Goal: Transaction & Acquisition: Purchase product/service

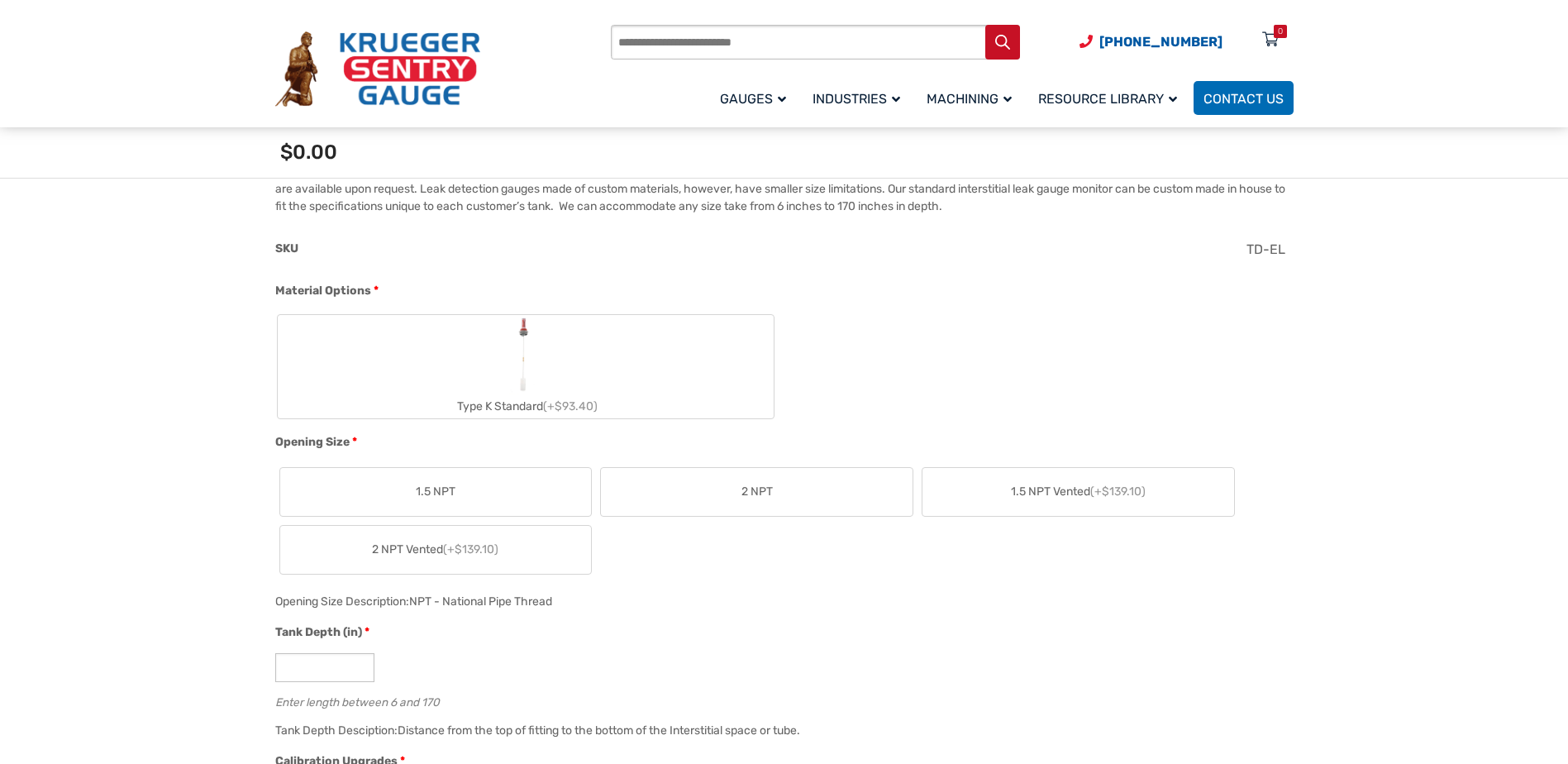
scroll to position [435, 0]
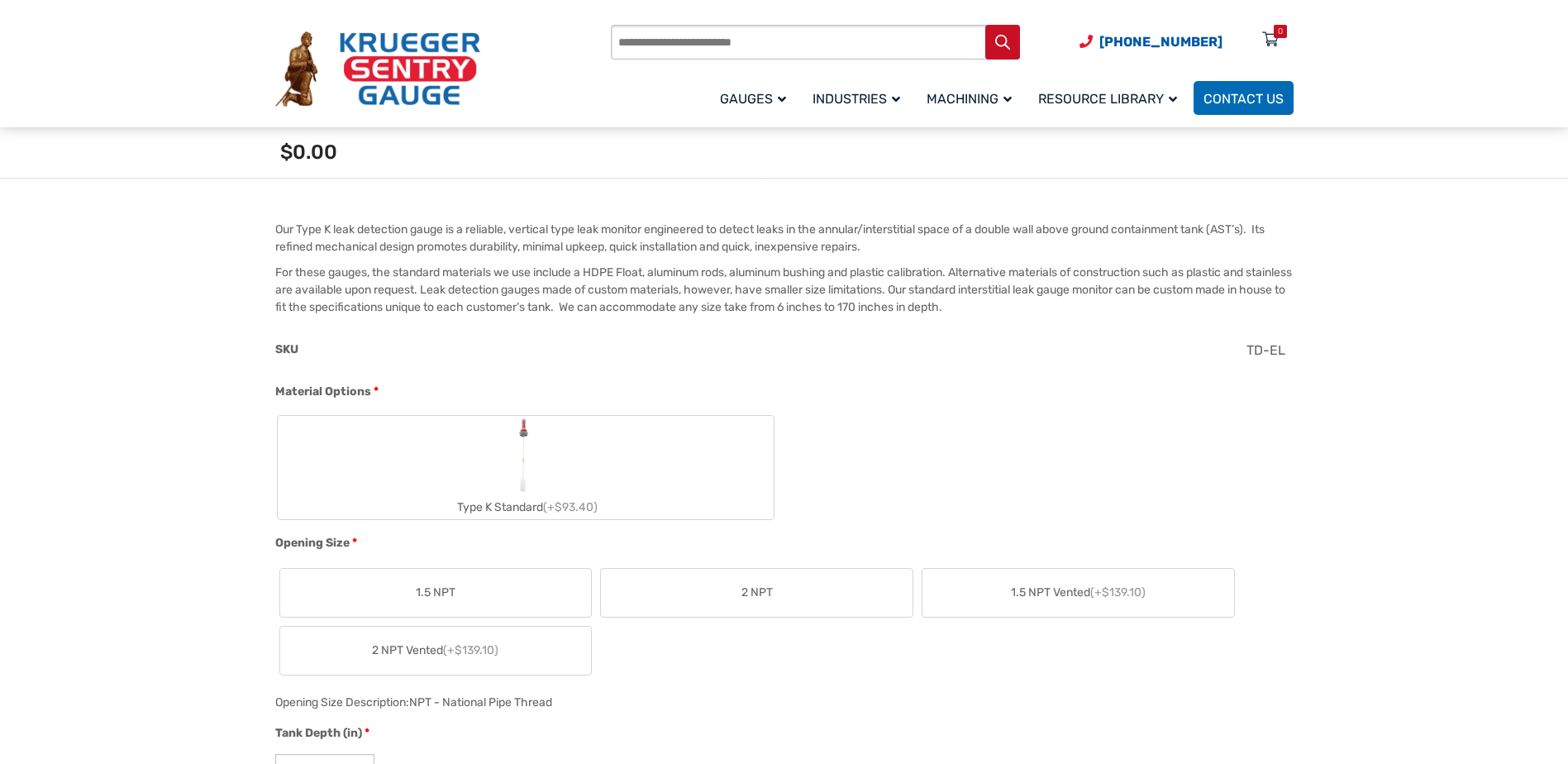
click at [452, 486] on label "Type K Standard (+$93.40)" at bounding box center [526, 467] width 496 height 103
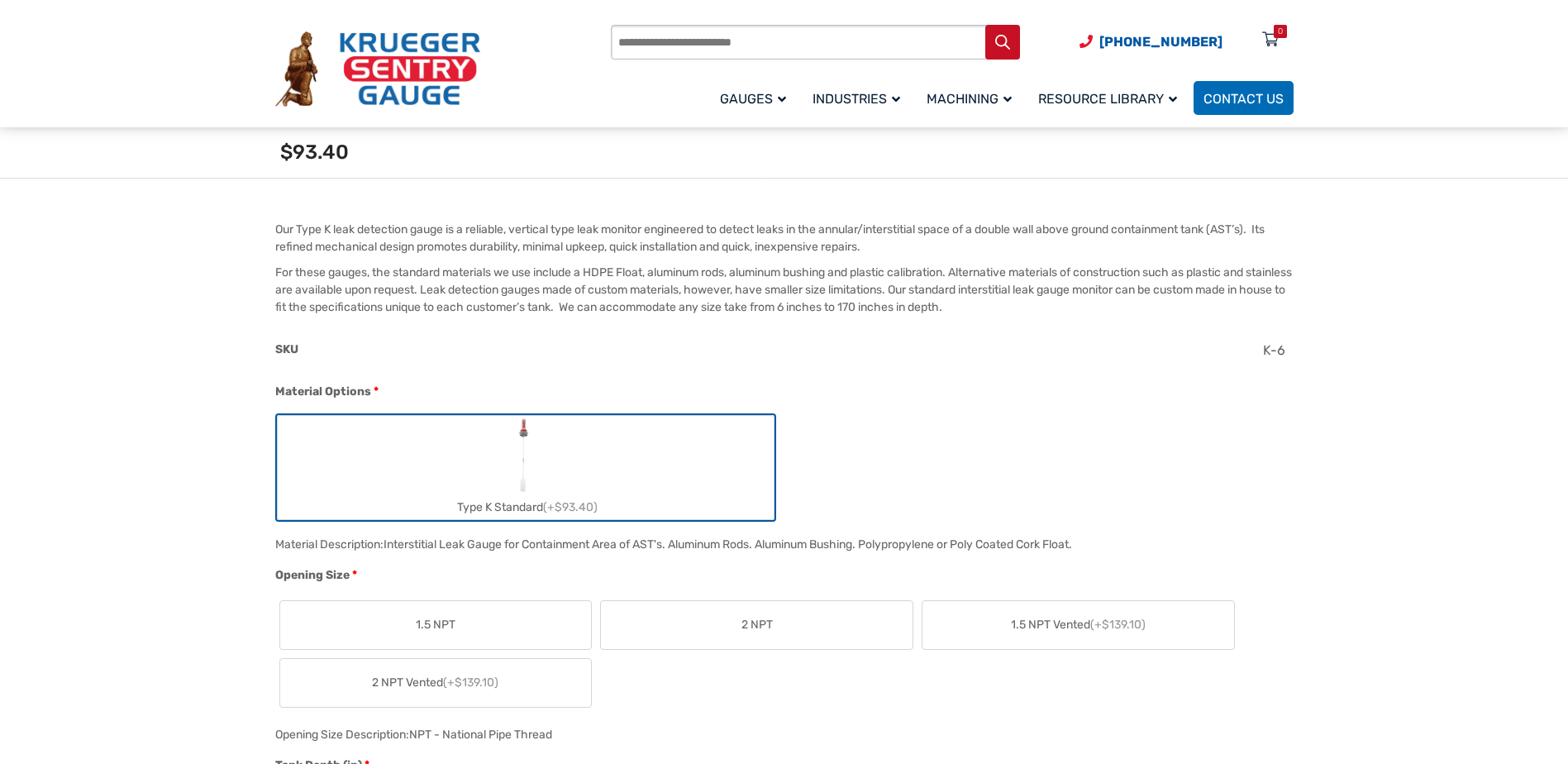
click at [728, 623] on label "2 NPT" at bounding box center [756, 625] width 312 height 48
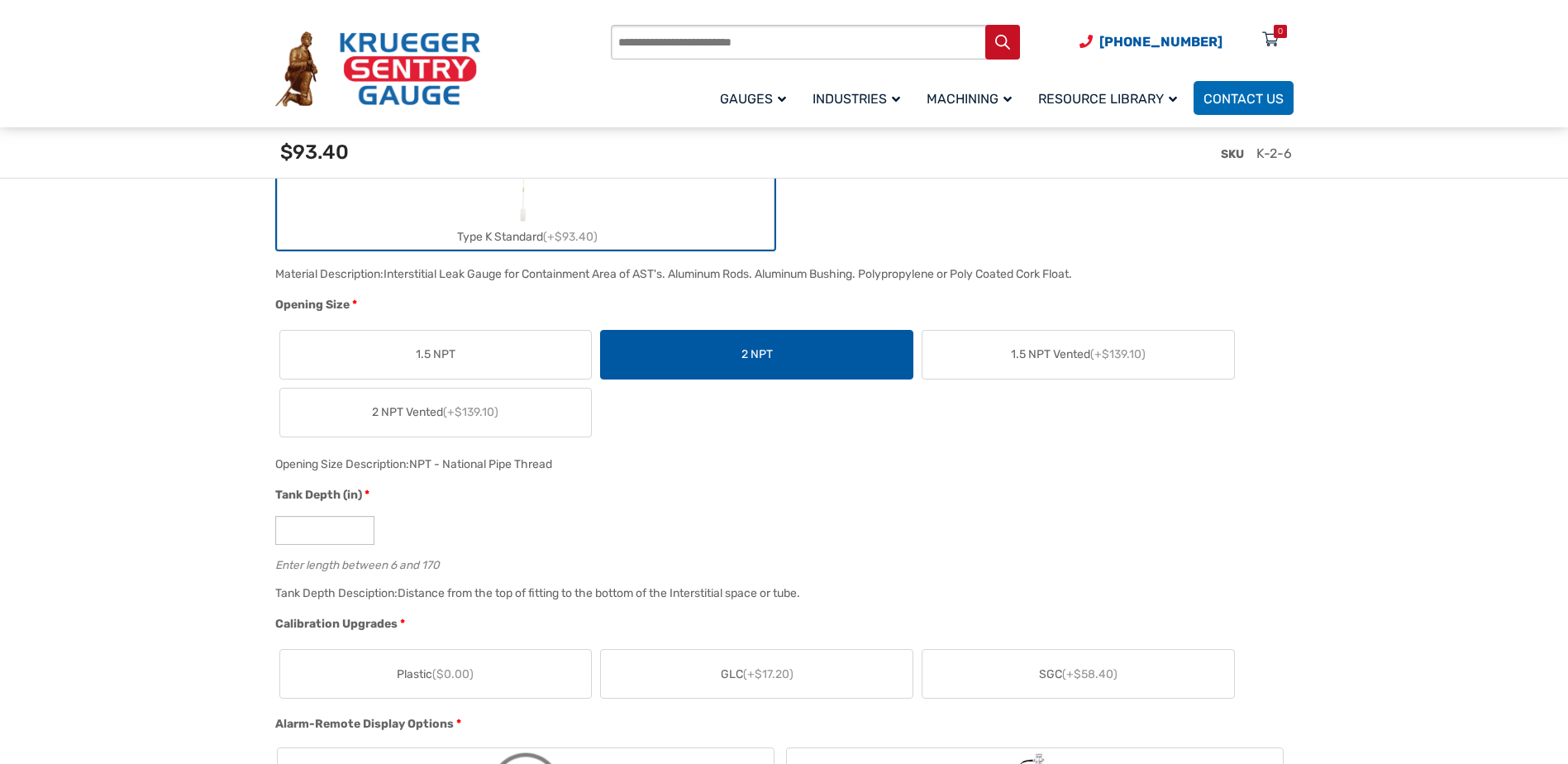
scroll to position [767, 0]
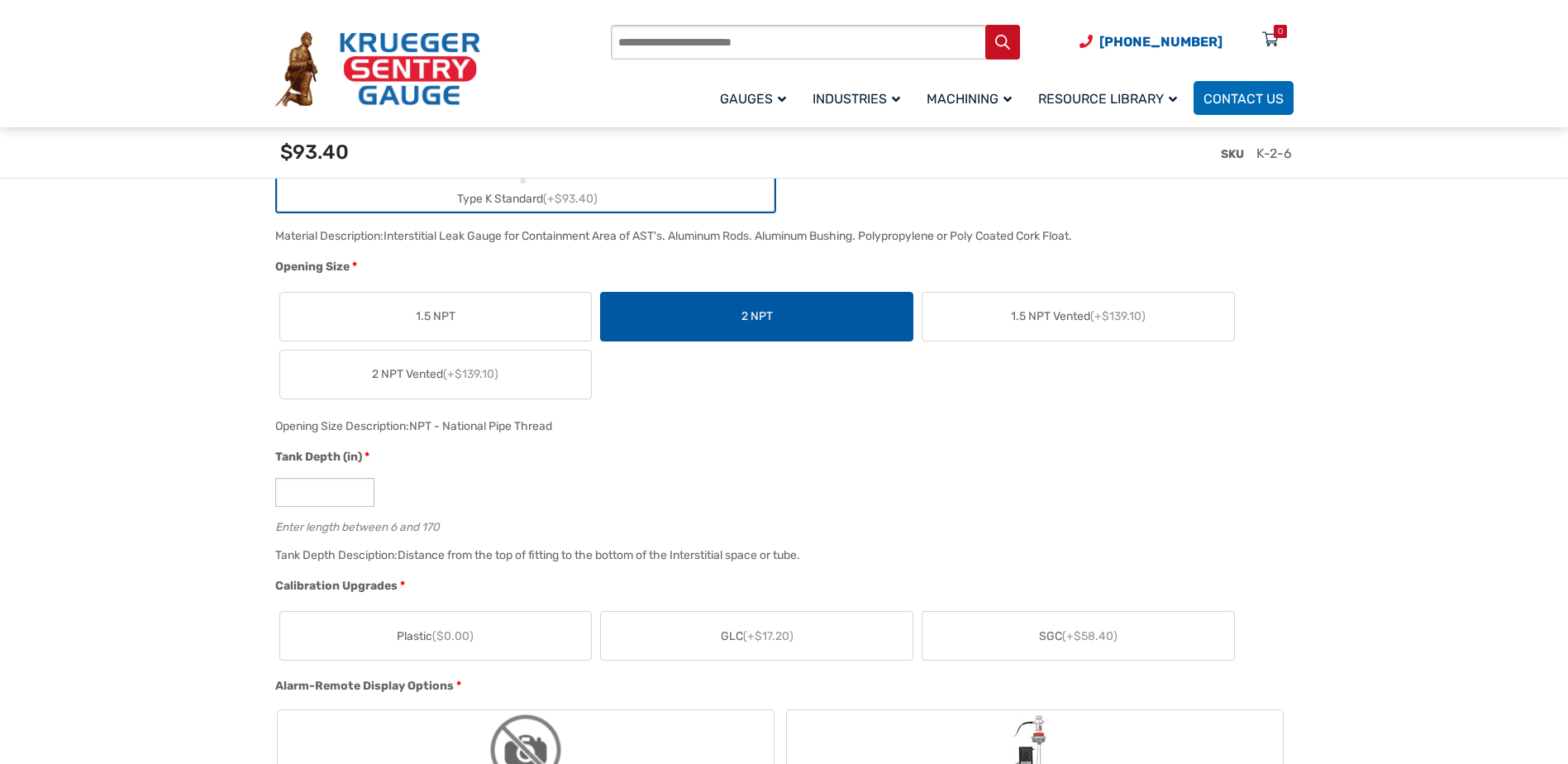
click at [535, 635] on label "Plastic ($0.00)" at bounding box center [435, 636] width 312 height 48
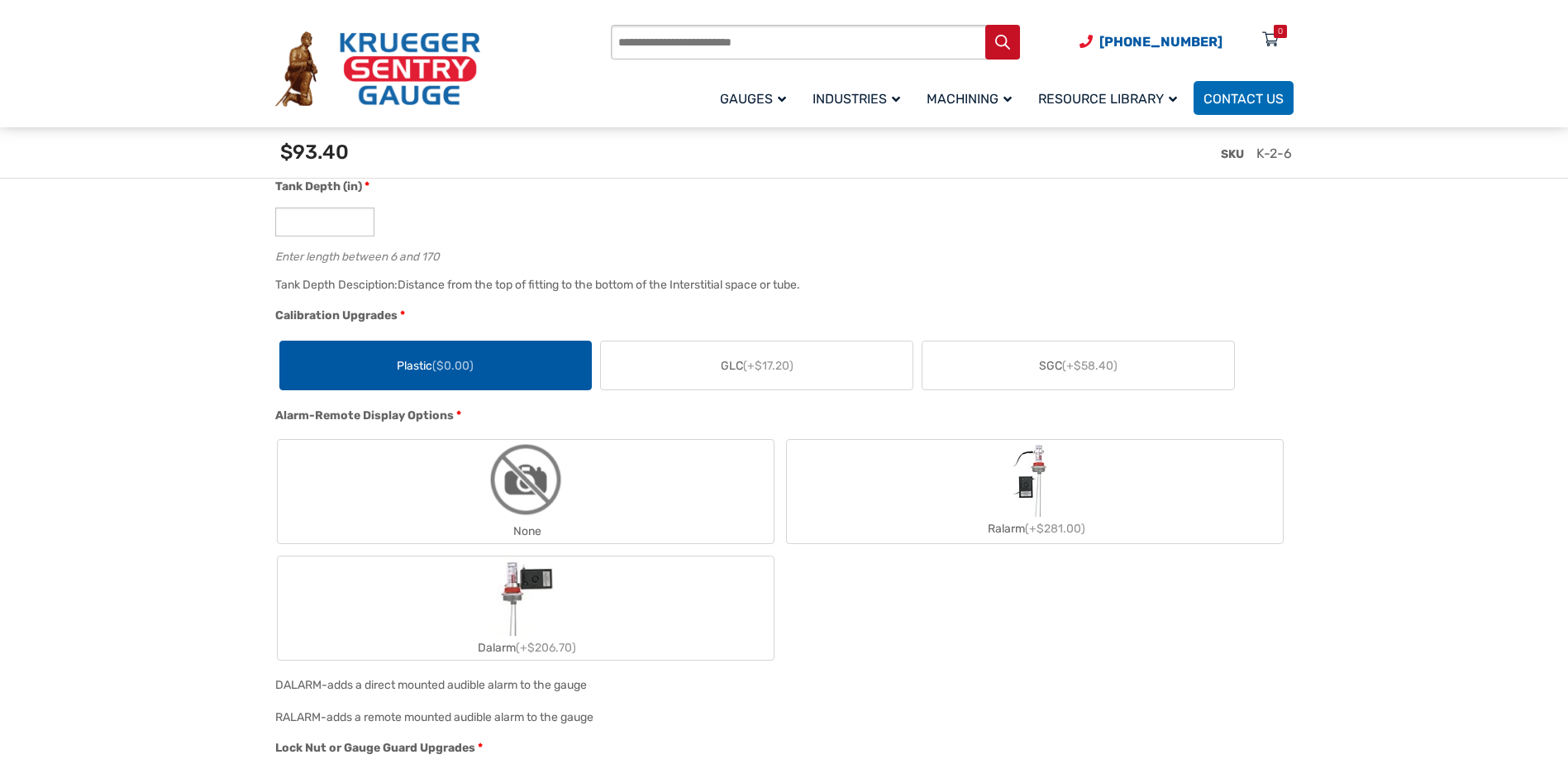
scroll to position [1097, 0]
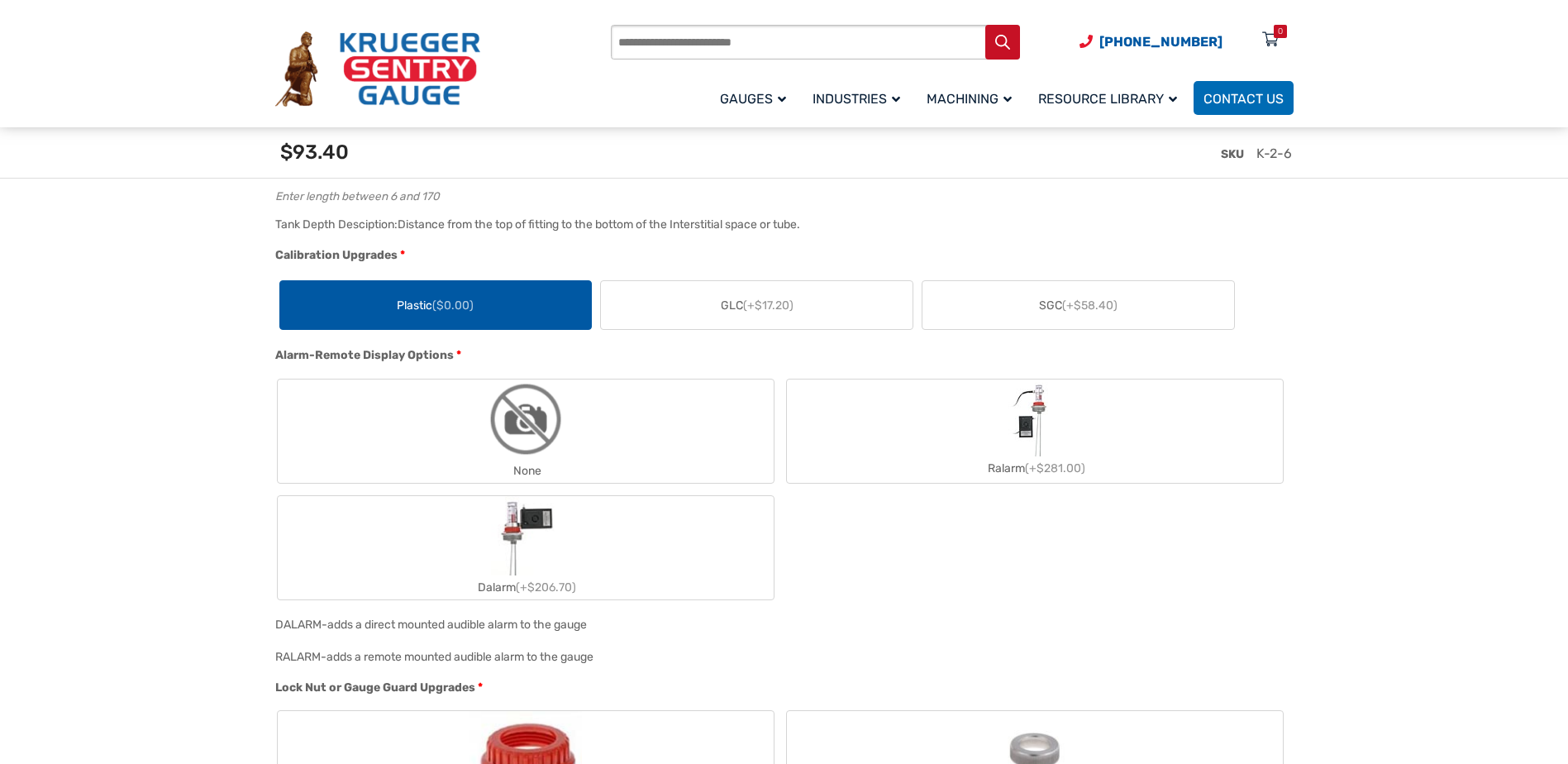
click at [872, 459] on div "Ralarm (+$281.00)" at bounding box center [1035, 468] width 496 height 24
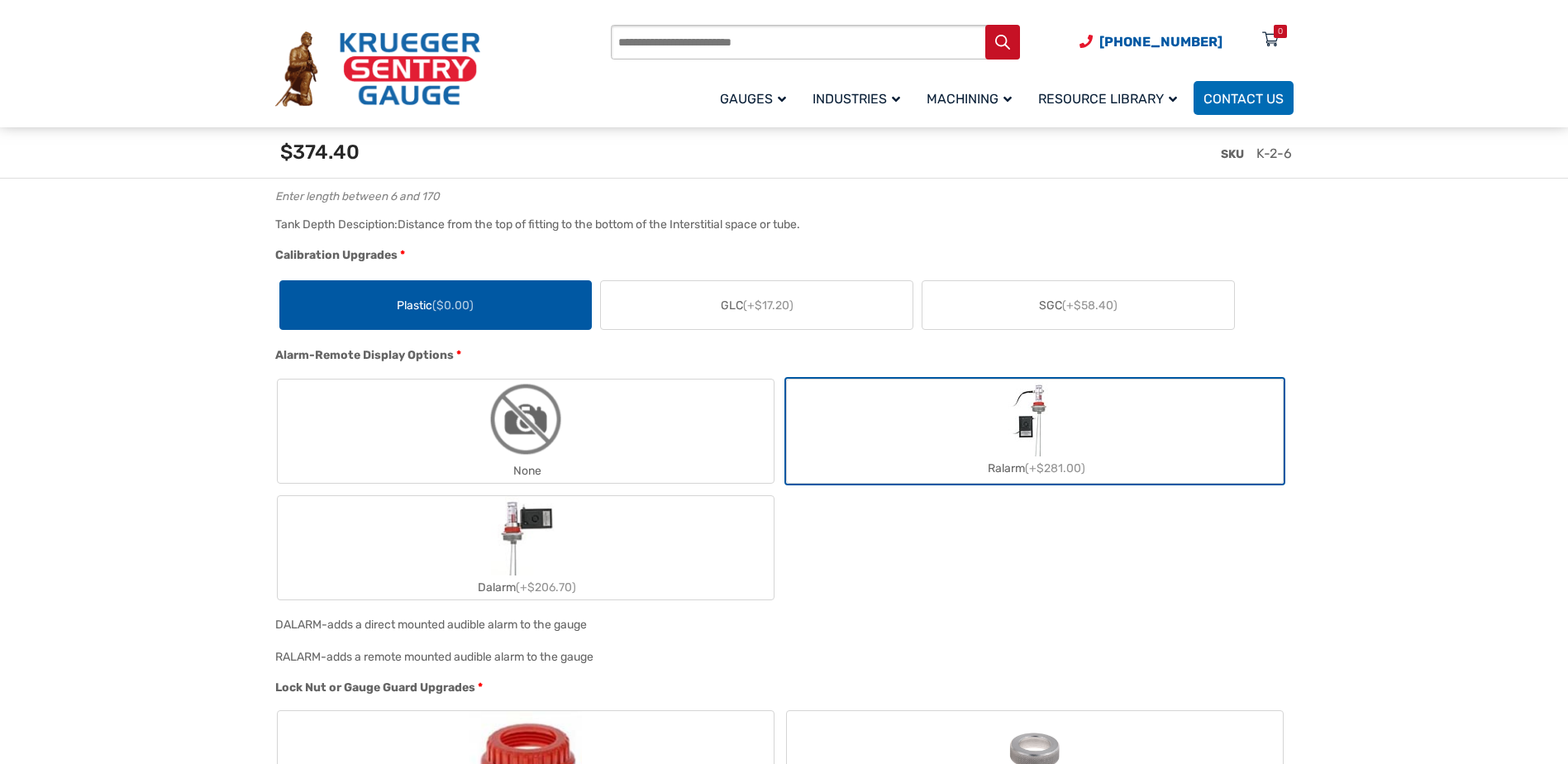
scroll to position [1345, 0]
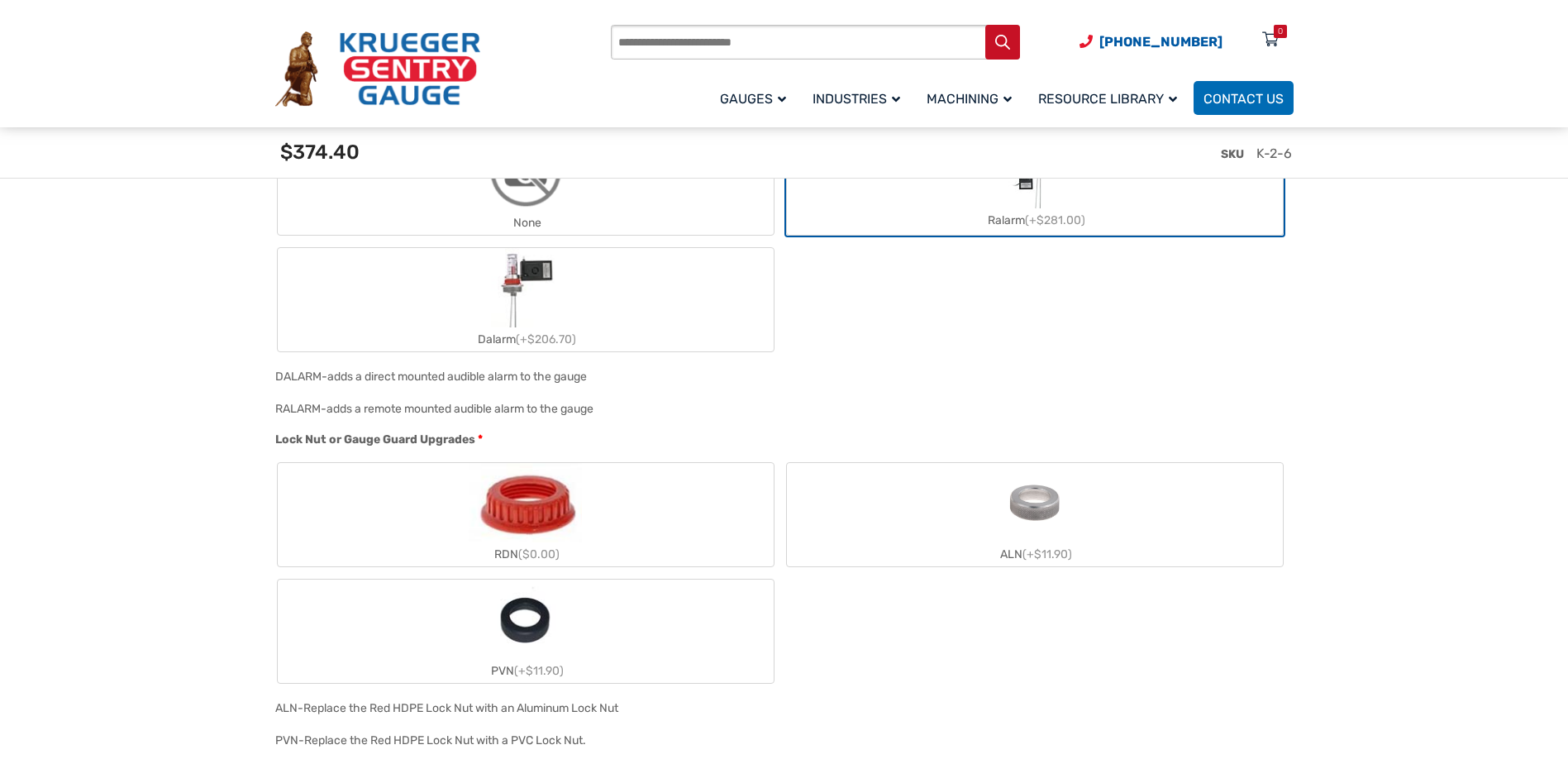
click at [737, 533] on label "RDN ($0.00)" at bounding box center [526, 514] width 496 height 103
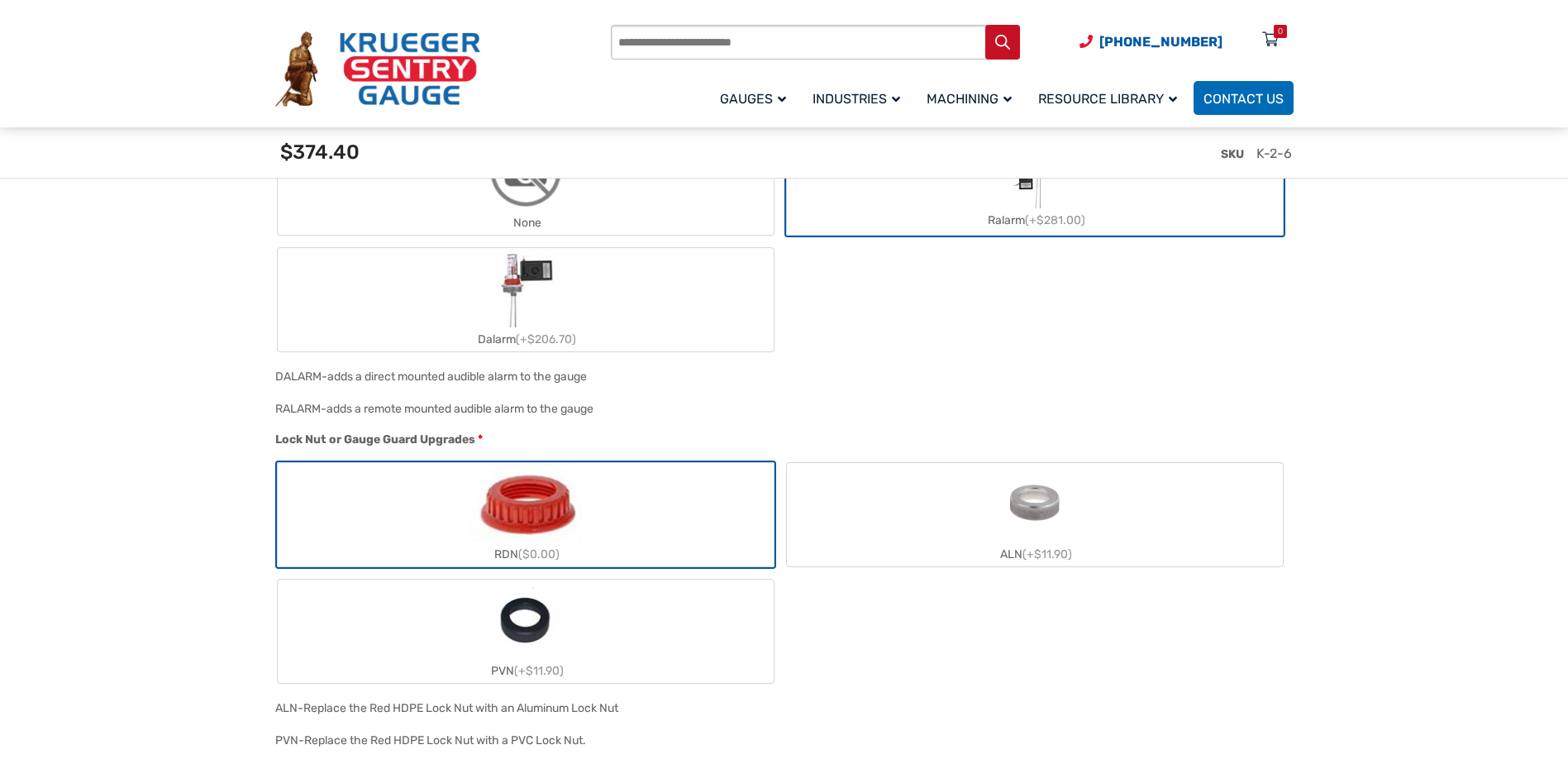
click at [975, 531] on label "ALN (+$11.90)" at bounding box center [1035, 514] width 496 height 103
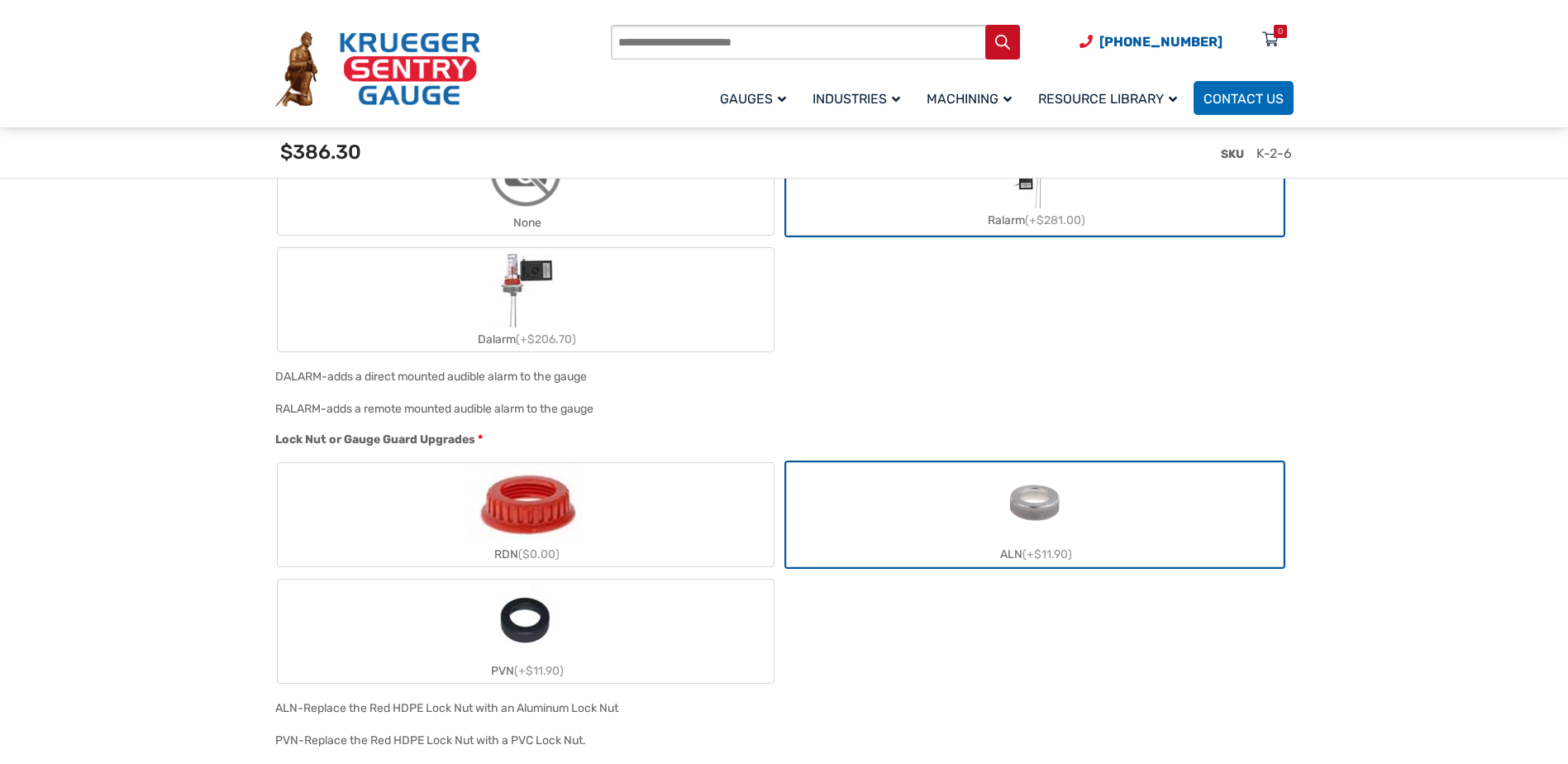
click at [530, 676] on span "(+$11.90)" at bounding box center [539, 671] width 50 height 14
drag, startPoint x: 530, startPoint y: 676, endPoint x: 571, endPoint y: 527, distance: 154.5
click at [568, 529] on img "RDN" at bounding box center [525, 502] width 113 height 79
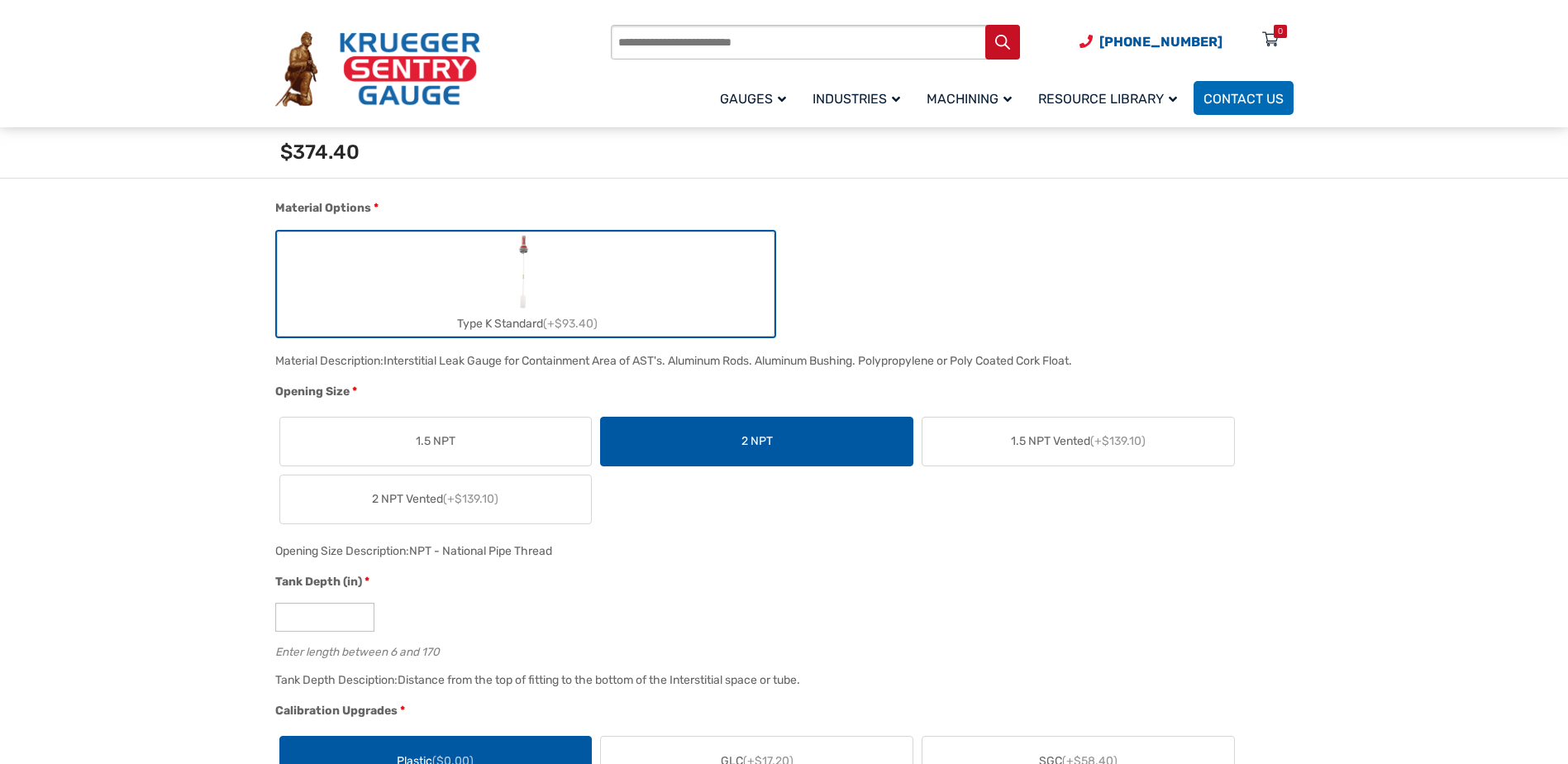
scroll to position [353, 0]
